Goal: Information Seeking & Learning: Learn about a topic

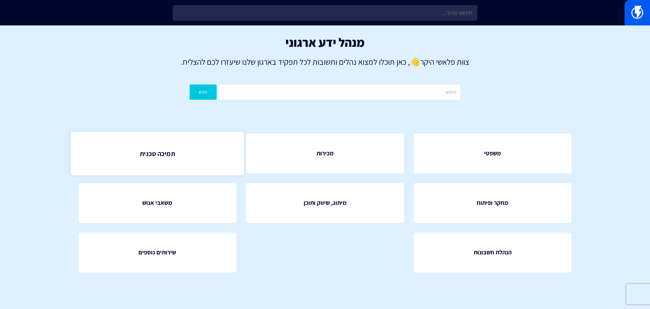
click at [172, 163] on link "תמיכה טכנית" at bounding box center [157, 152] width 174 height 43
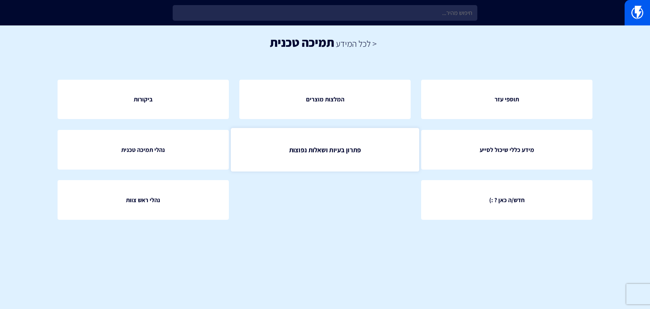
click at [301, 154] on span "פתרון בעיות ושאלות נפוצות" at bounding box center [325, 149] width 72 height 9
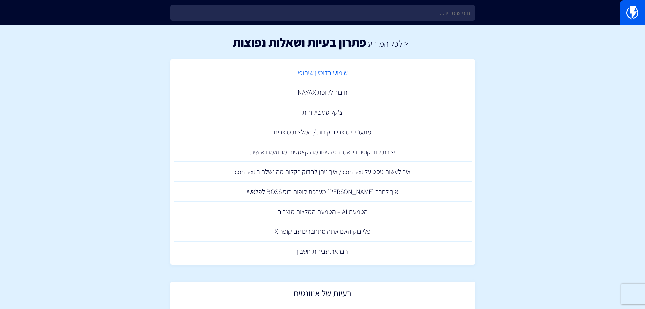
click at [353, 75] on link "שימוש בדומיין שיתופי" at bounding box center [323, 73] width 298 height 20
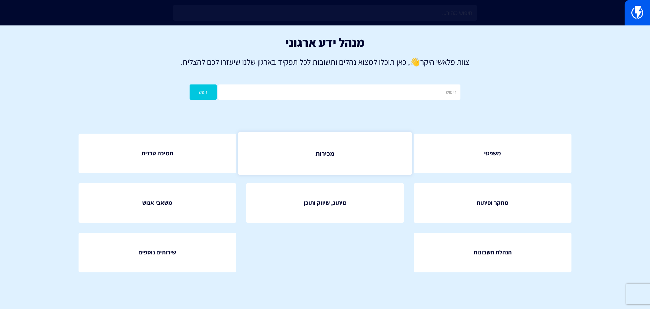
click at [329, 170] on link "מכירות" at bounding box center [325, 152] width 174 height 43
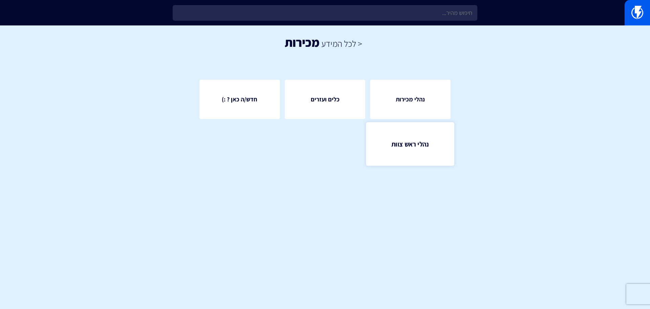
click at [421, 153] on link "נהלי ראש צוות" at bounding box center [411, 143] width 88 height 43
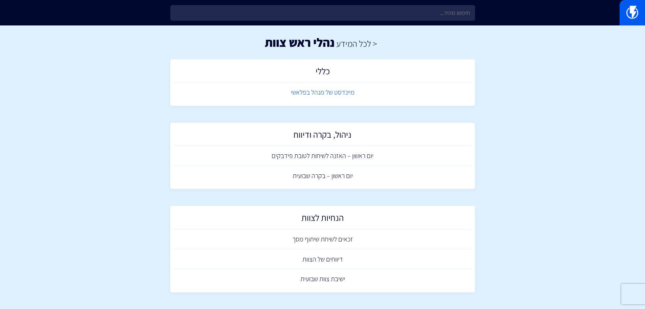
click at [345, 85] on link "מיינדסט של מנהל בפלאשי" at bounding box center [323, 92] width 298 height 20
